Goal: Transaction & Acquisition: Book appointment/travel/reservation

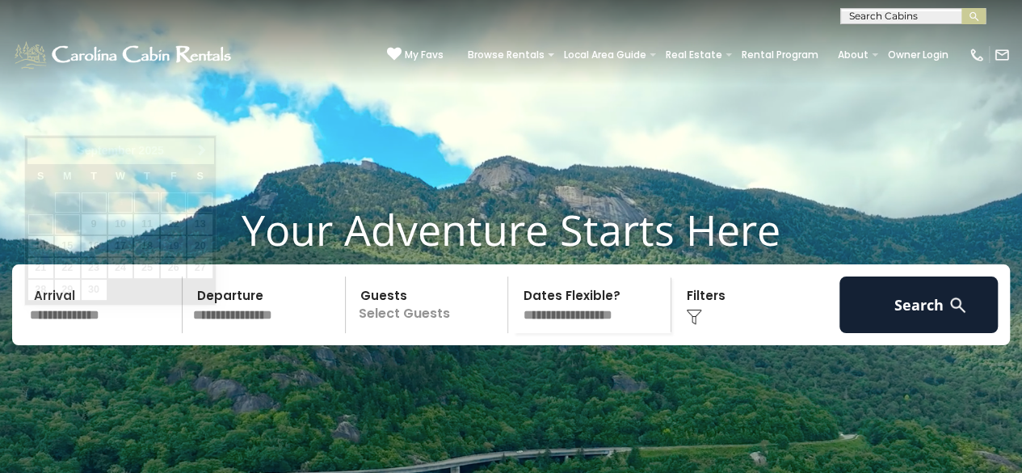
click at [114, 328] on input "text" at bounding box center [103, 304] width 158 height 57
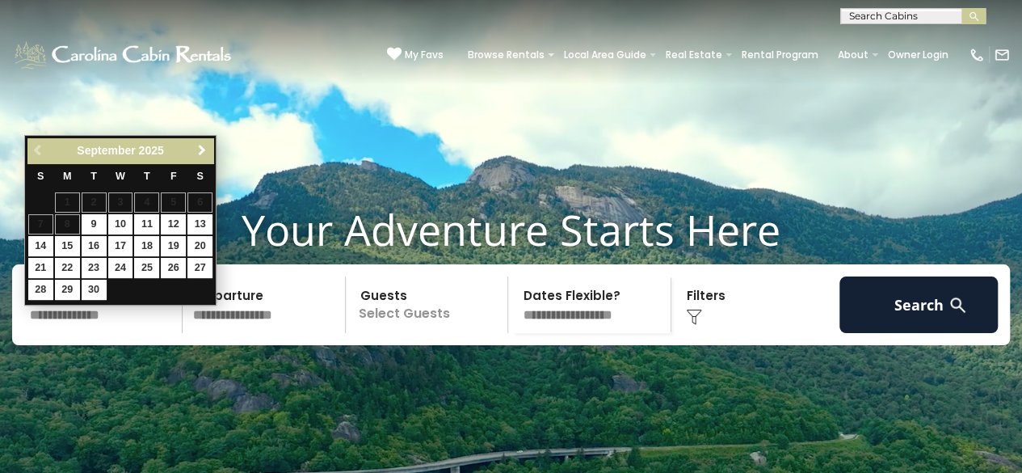
click at [202, 146] on span "Next" at bounding box center [202, 150] width 13 height 13
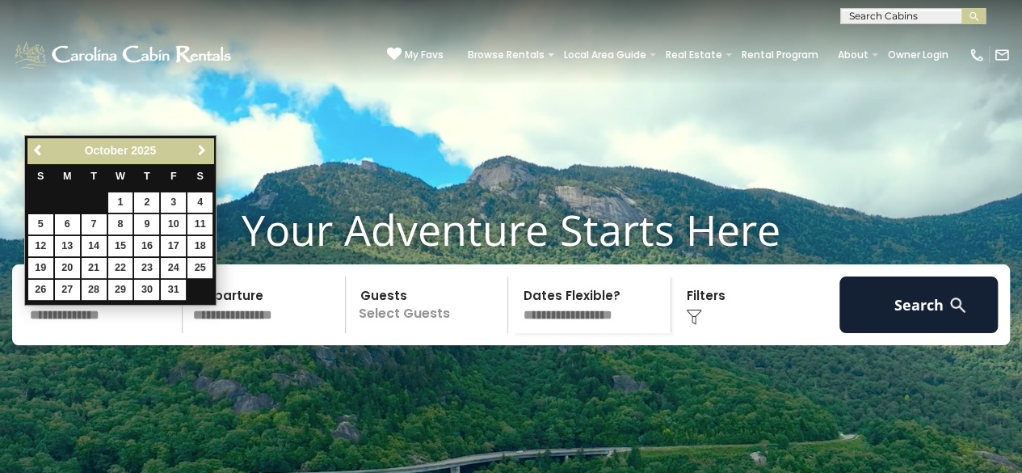
click at [202, 146] on span "Next" at bounding box center [202, 150] width 13 height 13
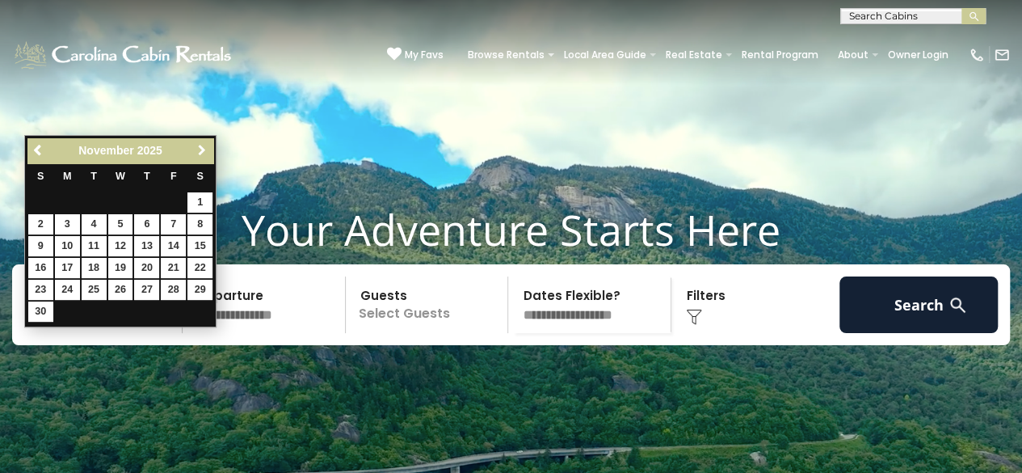
click at [202, 146] on span "Next" at bounding box center [202, 150] width 13 height 13
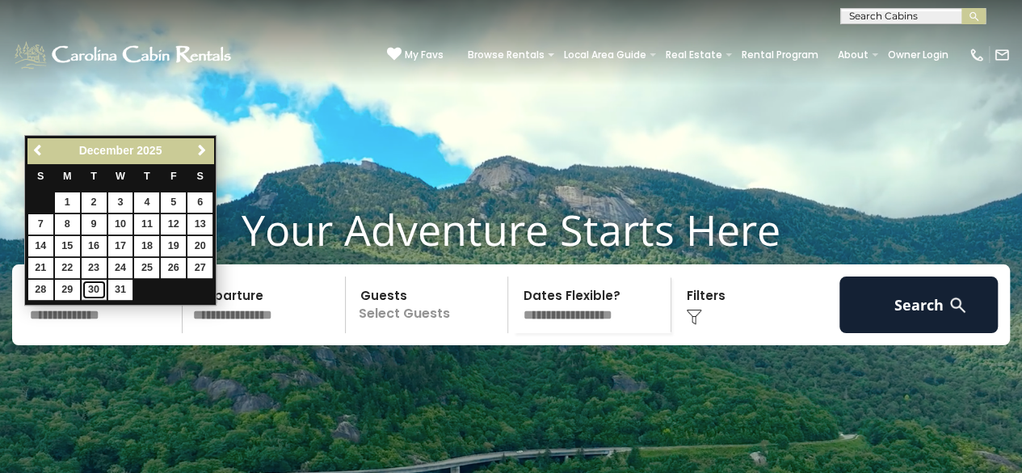
click at [92, 290] on link "30" at bounding box center [94, 290] width 25 height 20
type input "********"
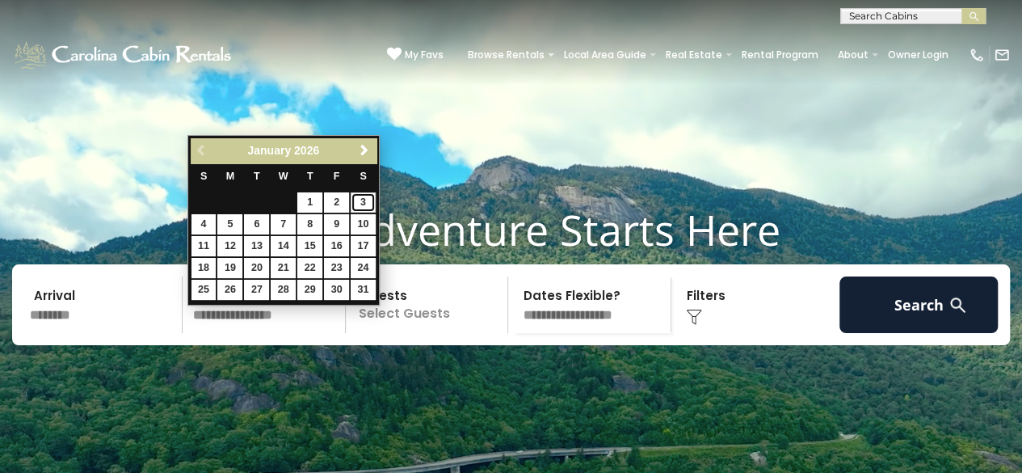
click at [362, 204] on link "3" at bounding box center [363, 202] width 25 height 20
type input "******"
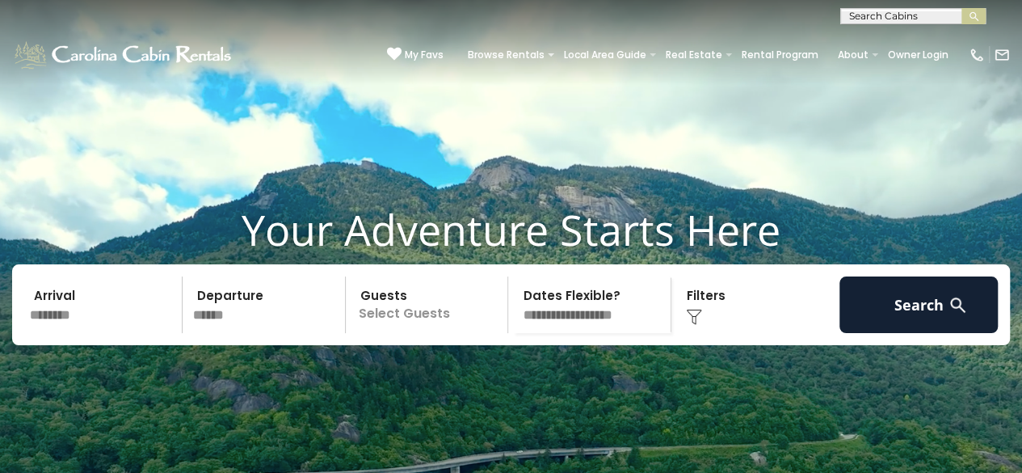
click at [425, 325] on p "Select Guests" at bounding box center [430, 304] width 158 height 57
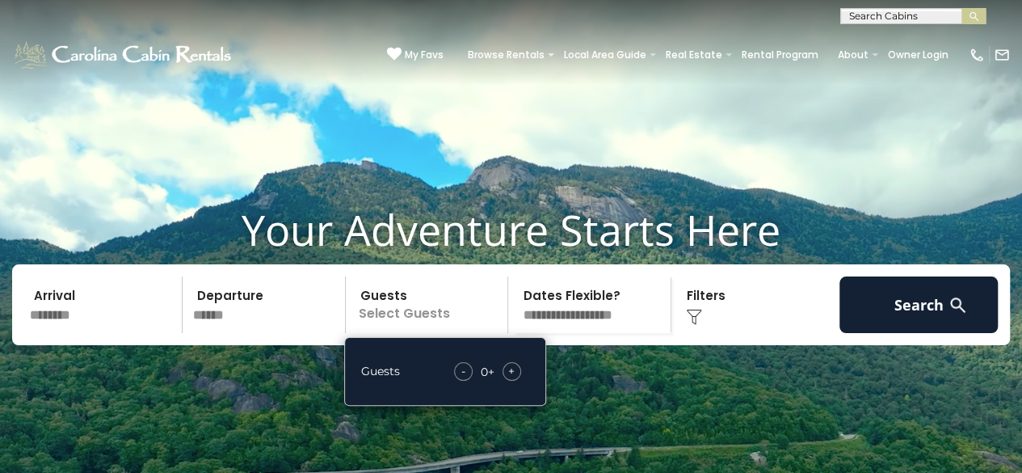
click at [510, 379] on span "+" at bounding box center [511, 371] width 6 height 16
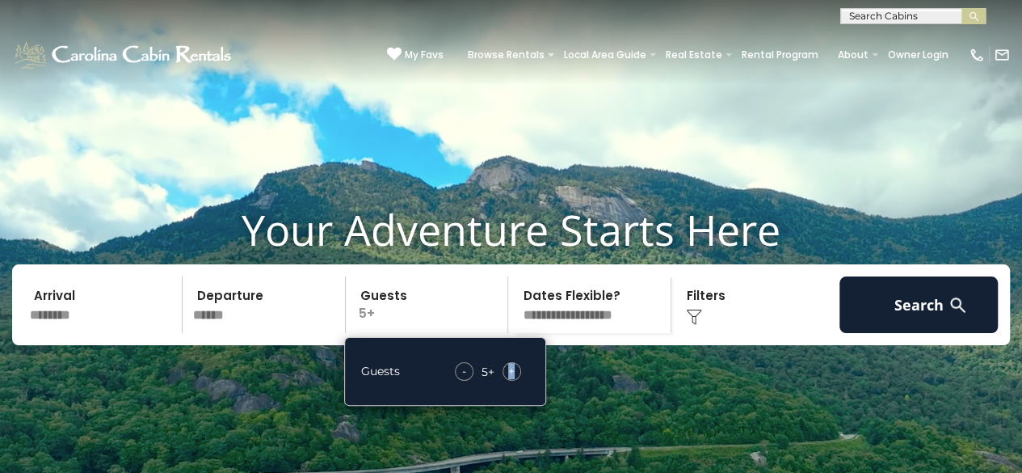
click at [510, 379] on span "+" at bounding box center [511, 371] width 6 height 16
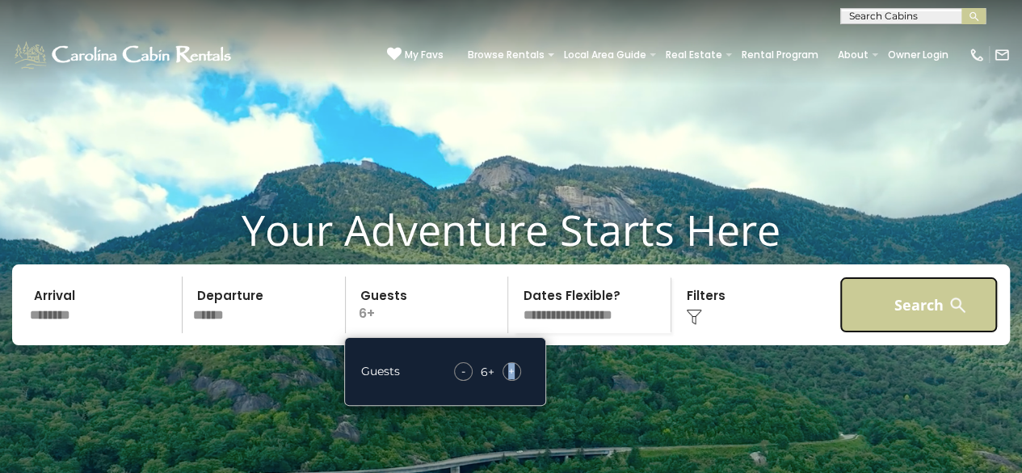
click at [893, 331] on button "Search" at bounding box center [919, 304] width 158 height 57
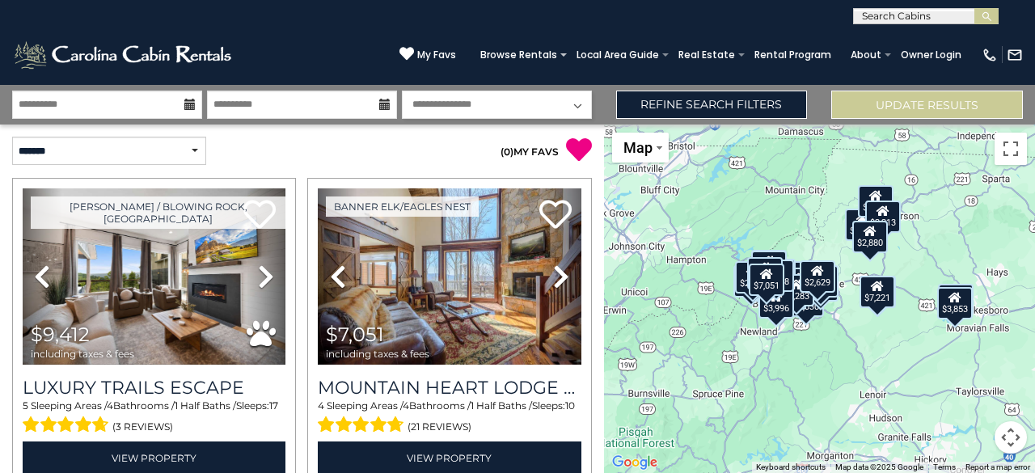
click at [1009, 434] on button "Map camera controls" at bounding box center [1010, 437] width 32 height 32
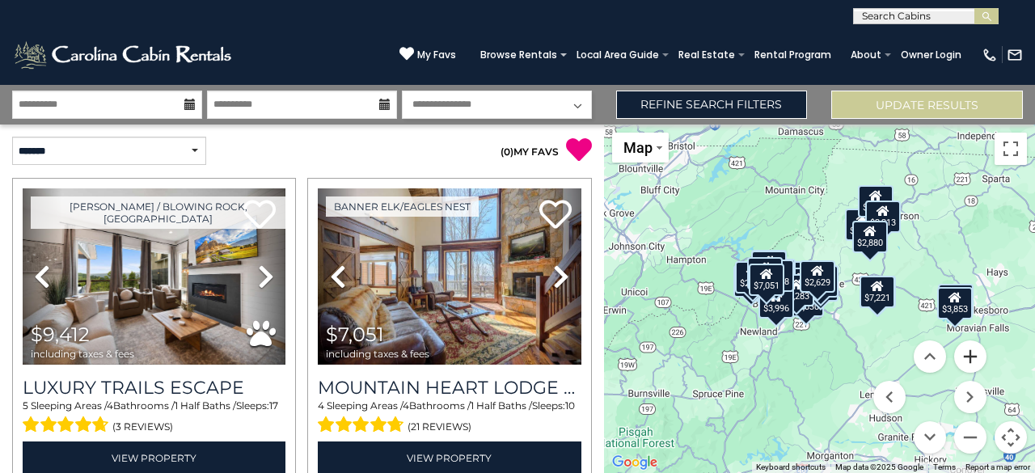
click at [971, 352] on button "Zoom in" at bounding box center [970, 356] width 32 height 32
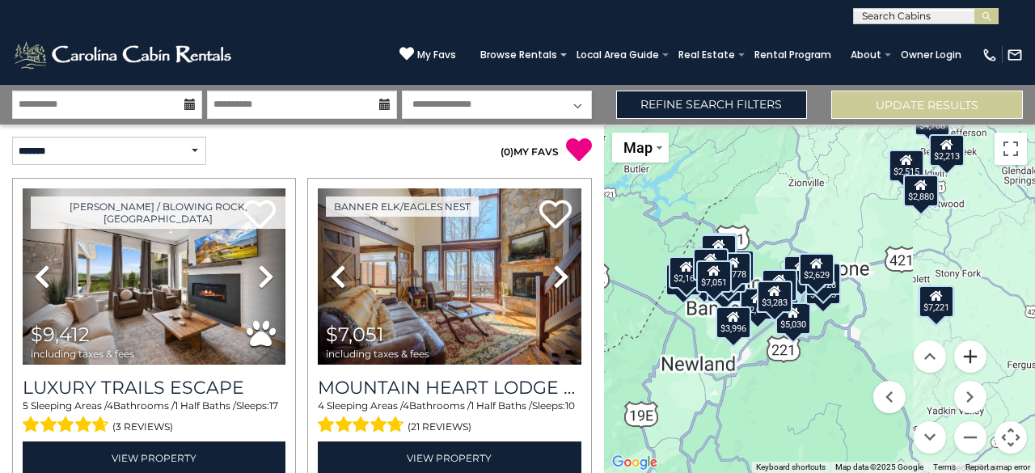
click at [971, 352] on button "Zoom in" at bounding box center [970, 356] width 32 height 32
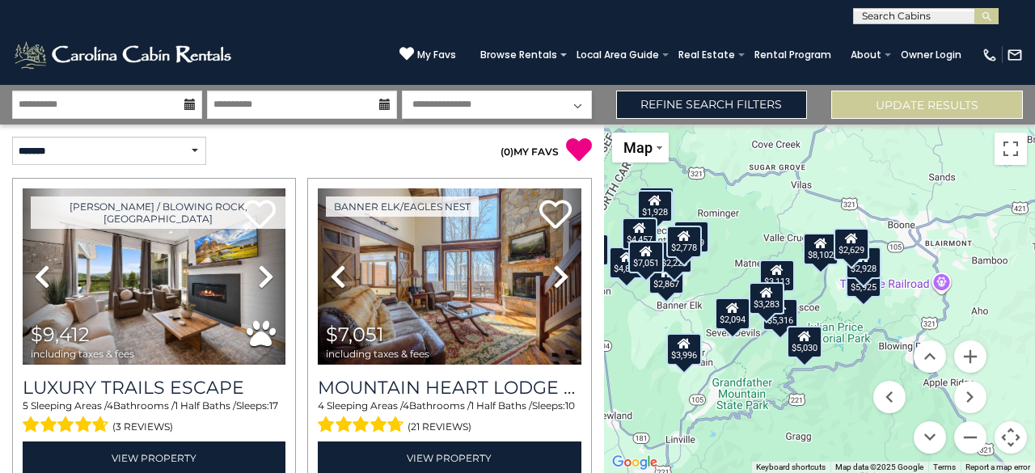
drag, startPoint x: 803, startPoint y: 397, endPoint x: 841, endPoint y: 383, distance: 39.6
click at [841, 383] on div "$9,412 $7,051 $3,326 $5,316 $4,881 $6,104 $7,221 $2,867 $2,515 $1,995 $5,030 $8…" at bounding box center [819, 298] width 431 height 348
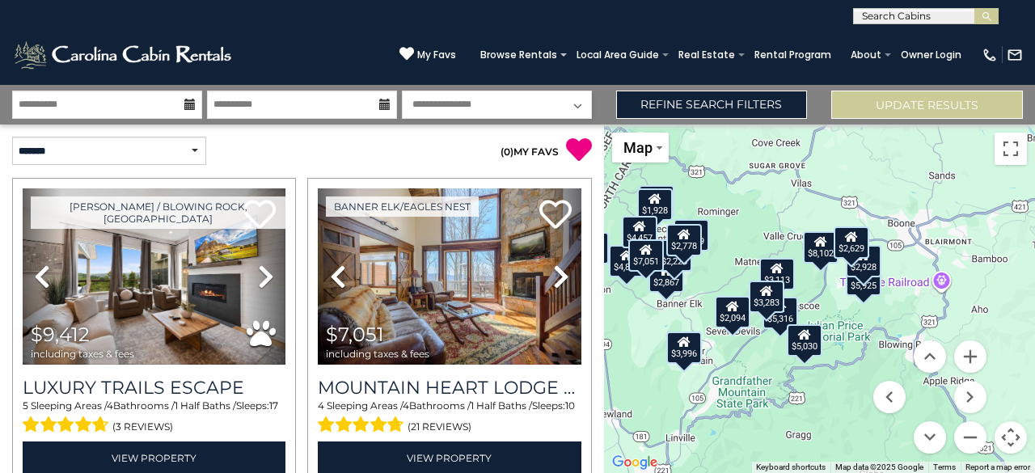
click at [781, 273] on icon at bounding box center [777, 267] width 13 height 11
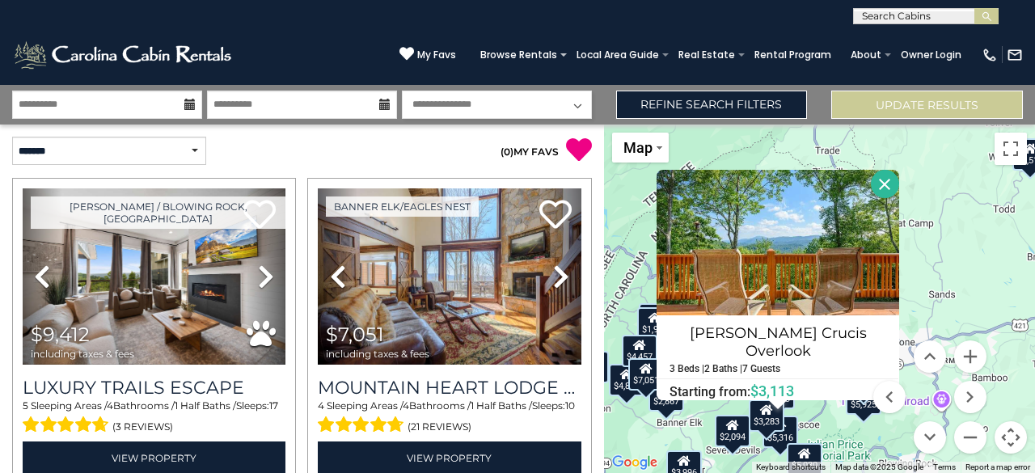
click at [870, 188] on button "Close" at bounding box center [884, 184] width 28 height 28
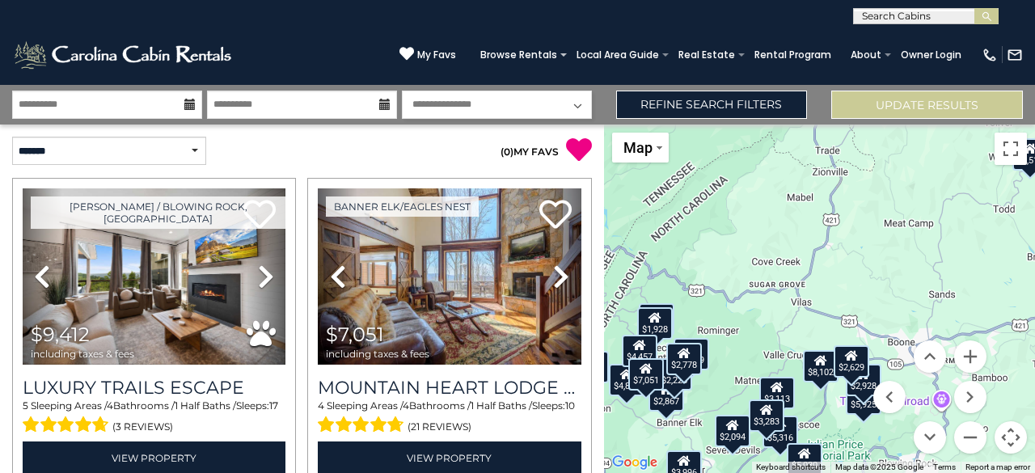
click at [761, 426] on div "$3,283" at bounding box center [767, 415] width 36 height 32
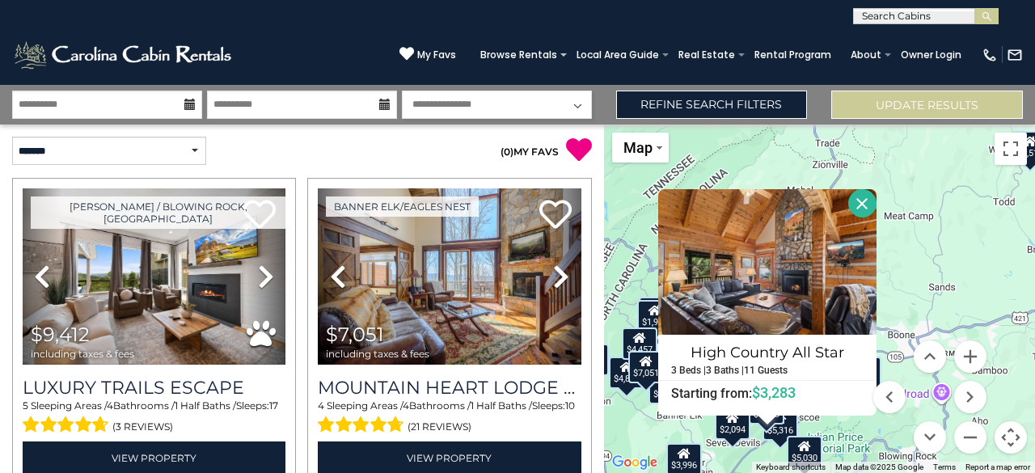
click at [861, 202] on button "Close" at bounding box center [862, 203] width 28 height 28
